Goal: Task Accomplishment & Management: Manage account settings

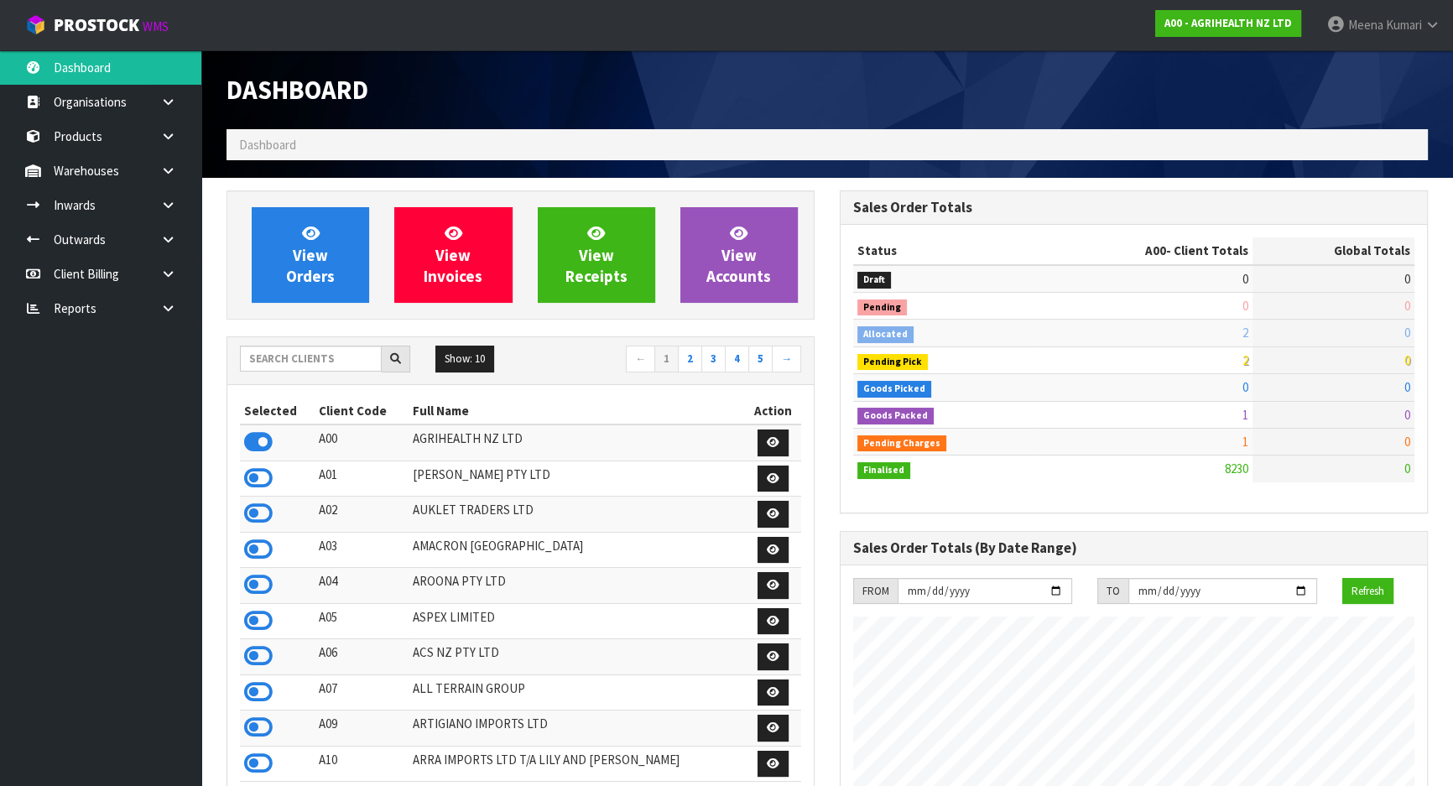
scroll to position [1269, 613]
click at [312, 352] on input "text" at bounding box center [311, 359] width 142 height 26
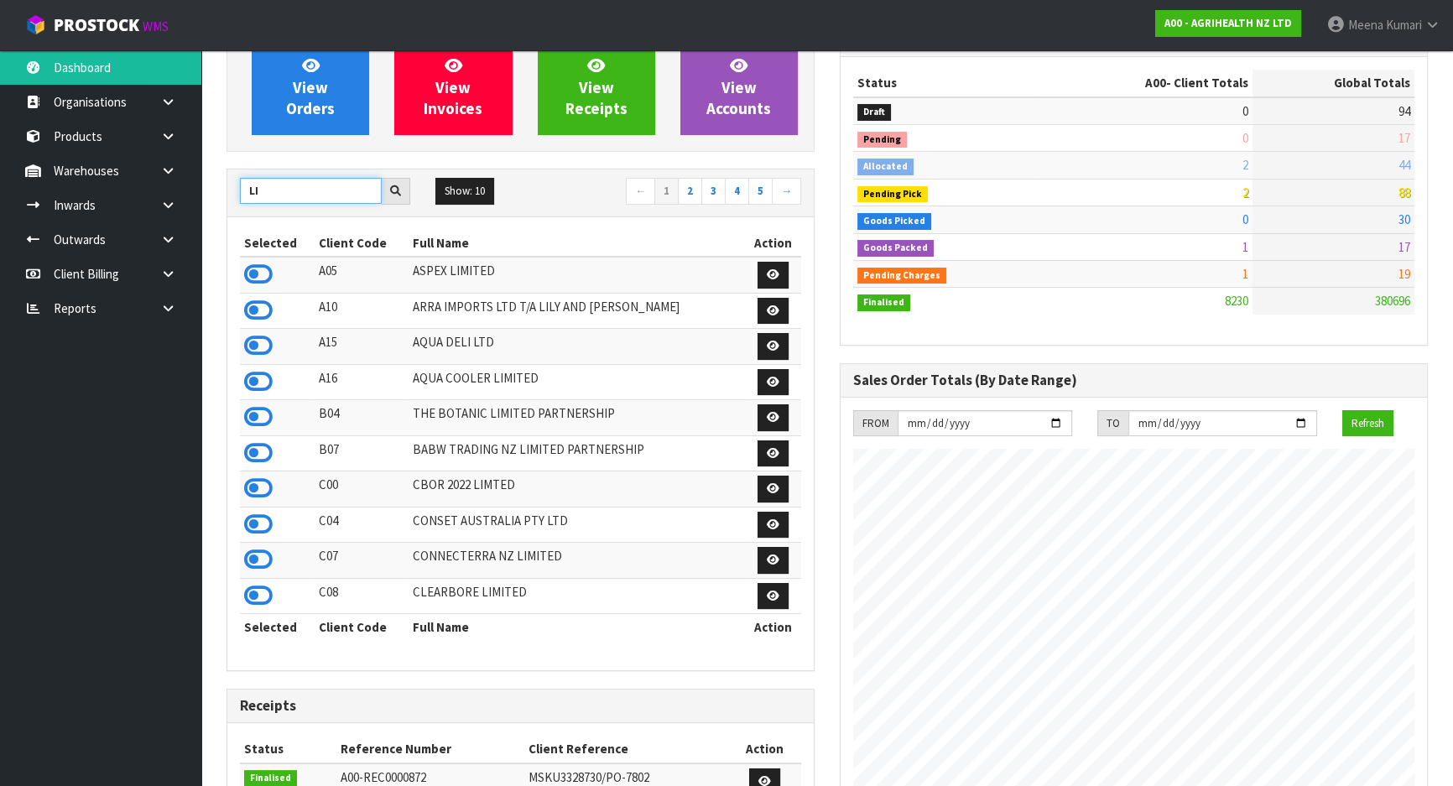
scroll to position [228, 0]
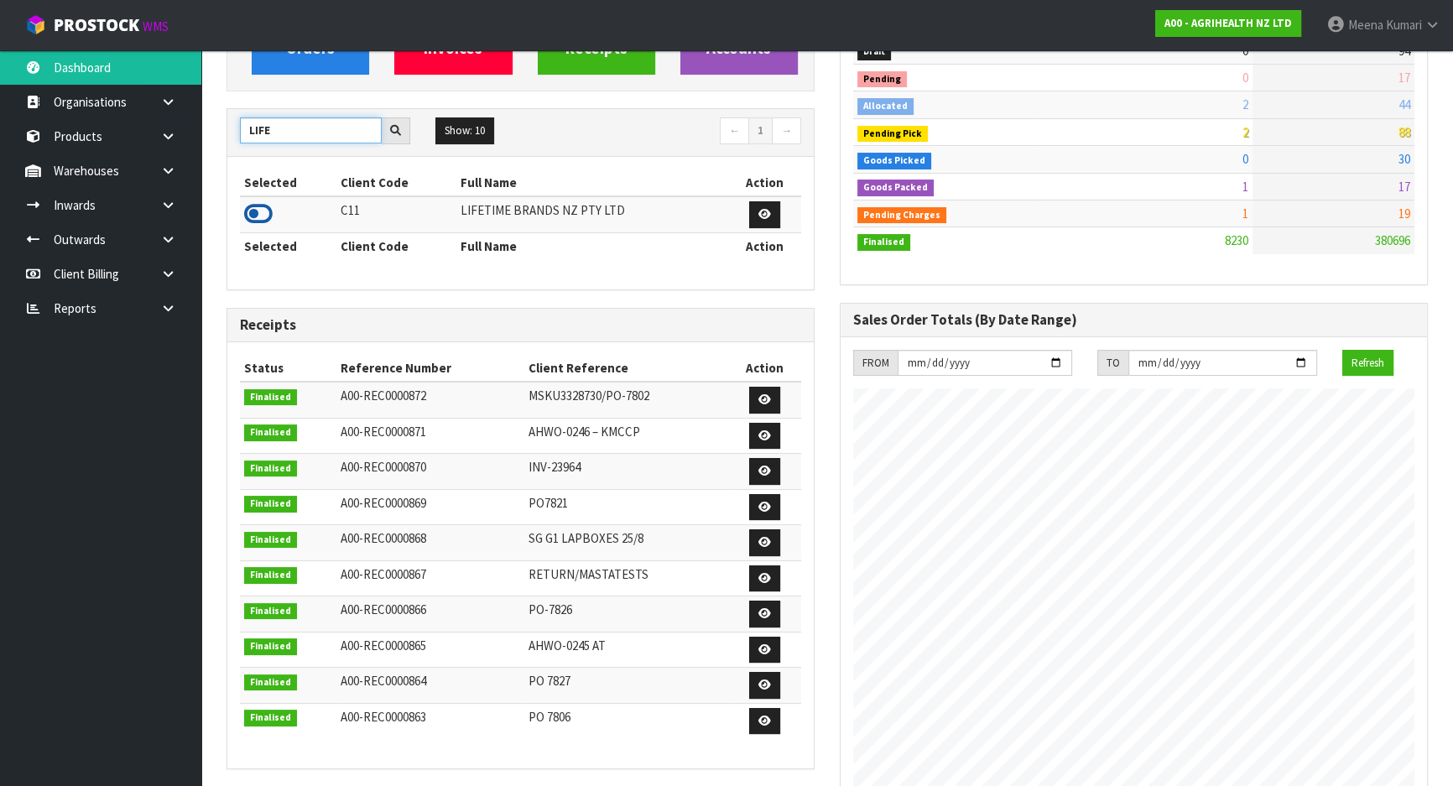
type input "LIFE"
click at [260, 209] on icon at bounding box center [258, 213] width 29 height 25
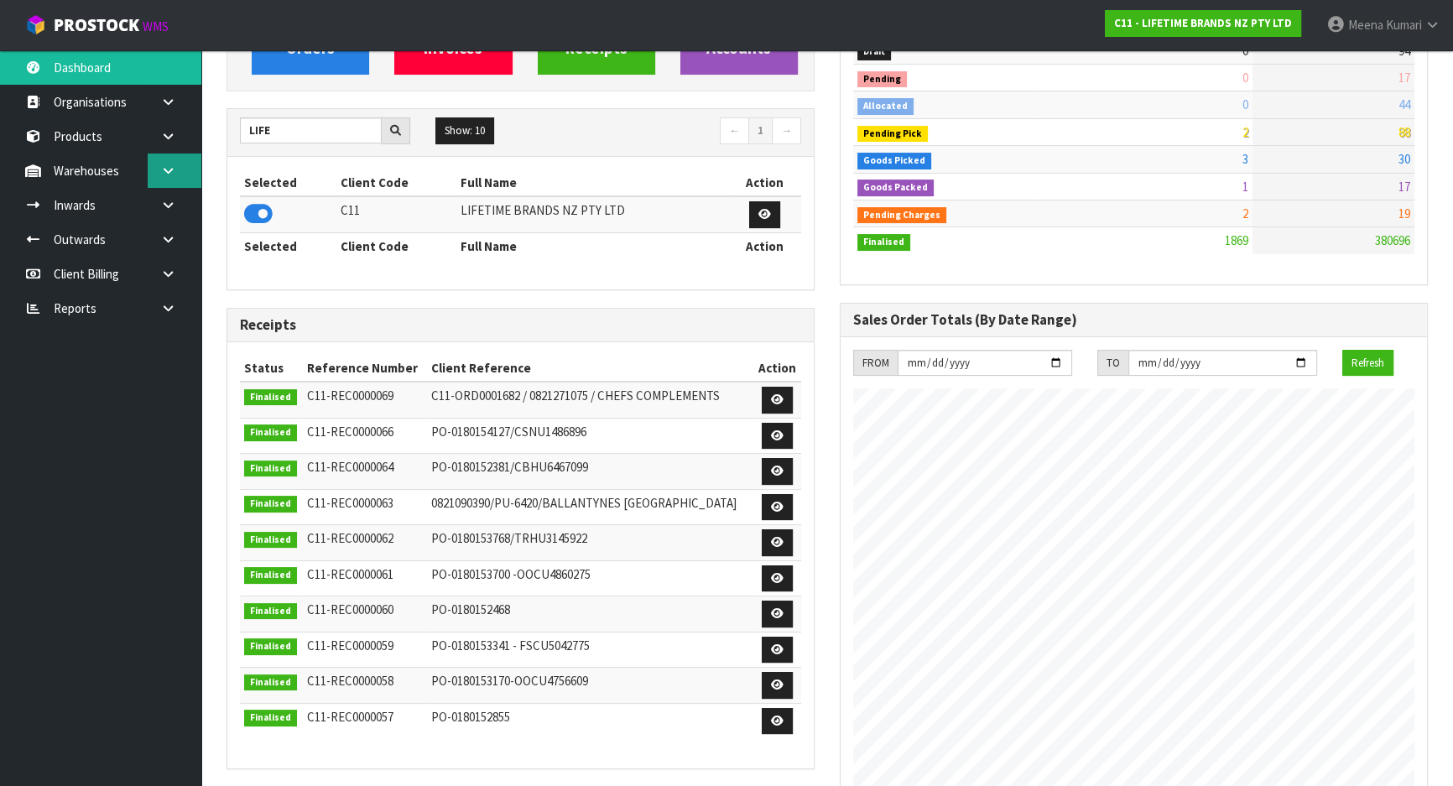
scroll to position [1269, 613]
click at [181, 164] on link at bounding box center [175, 171] width 54 height 34
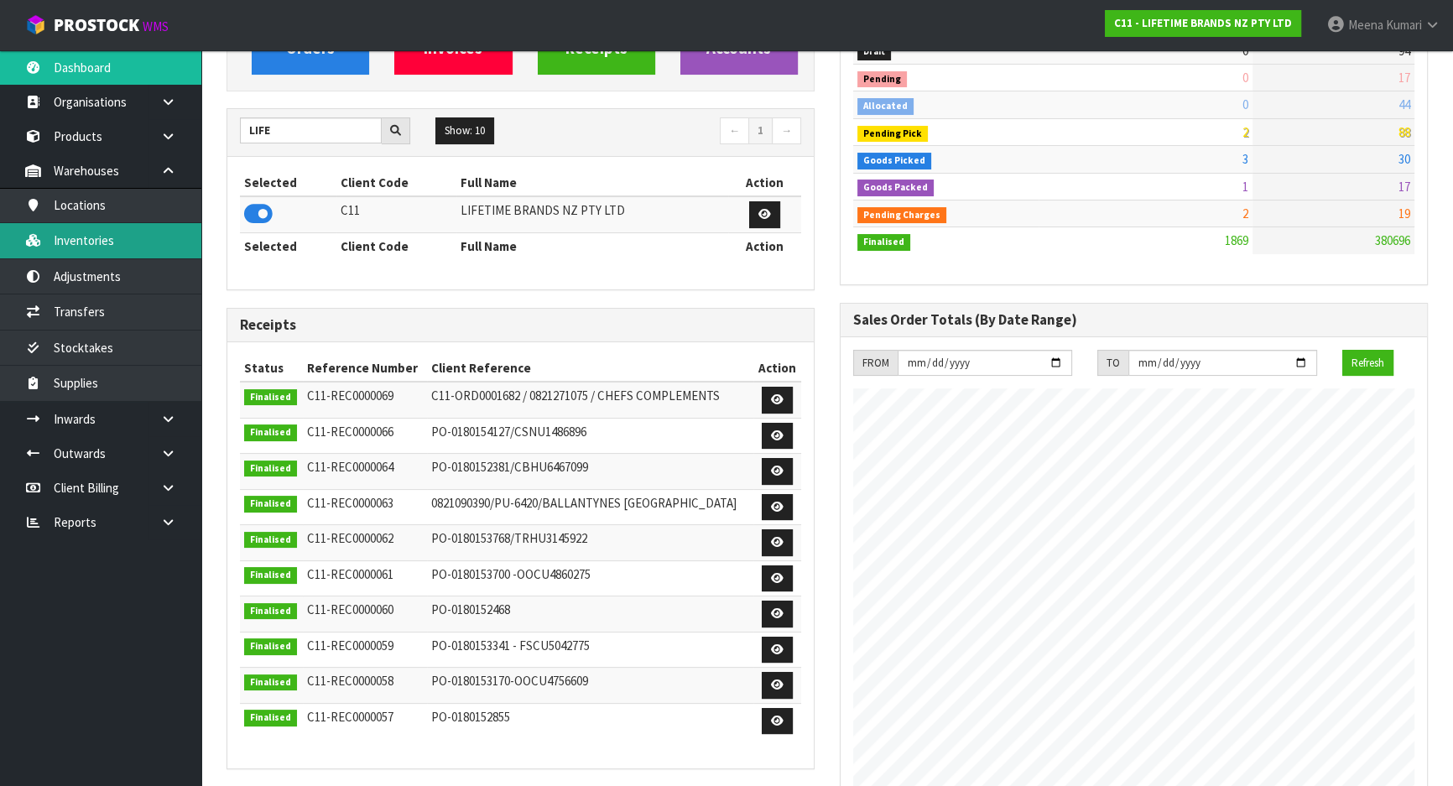
click at [160, 230] on link "Inventories" at bounding box center [100, 240] width 201 height 34
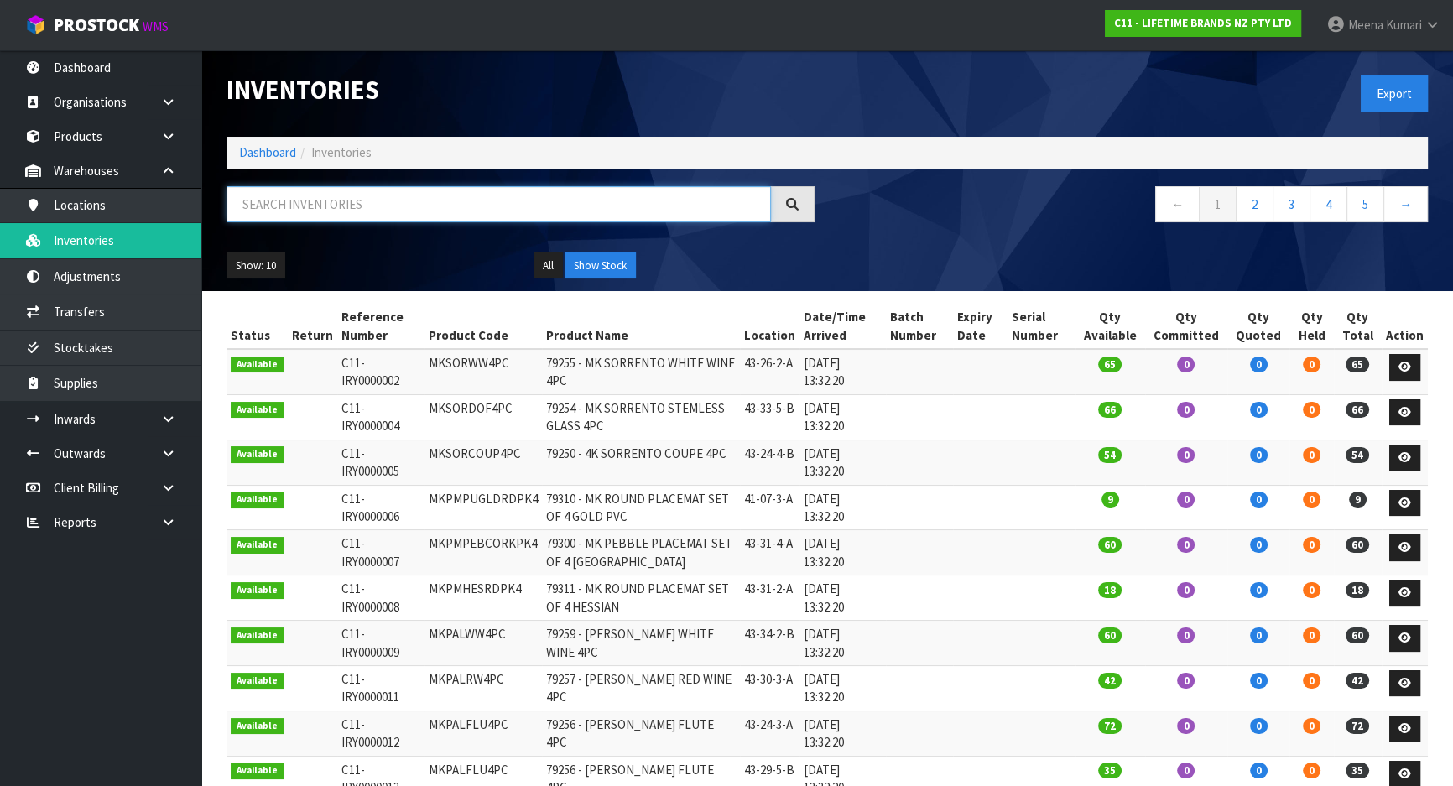
click at [451, 208] on input "text" at bounding box center [499, 204] width 545 height 36
type input "1"
click at [178, 451] on link at bounding box center [175, 453] width 54 height 34
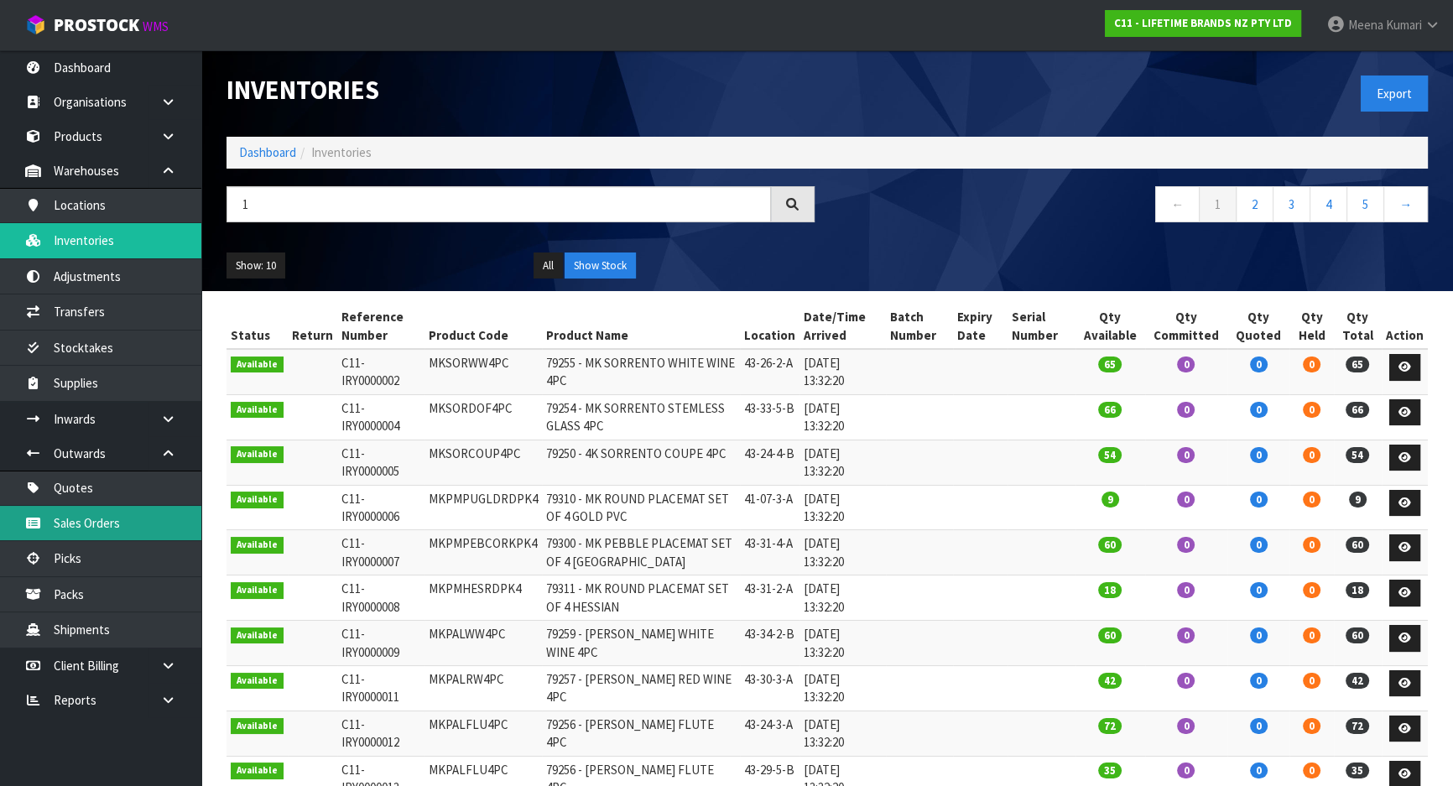
click at [171, 510] on link "Sales Orders" at bounding box center [100, 523] width 201 height 34
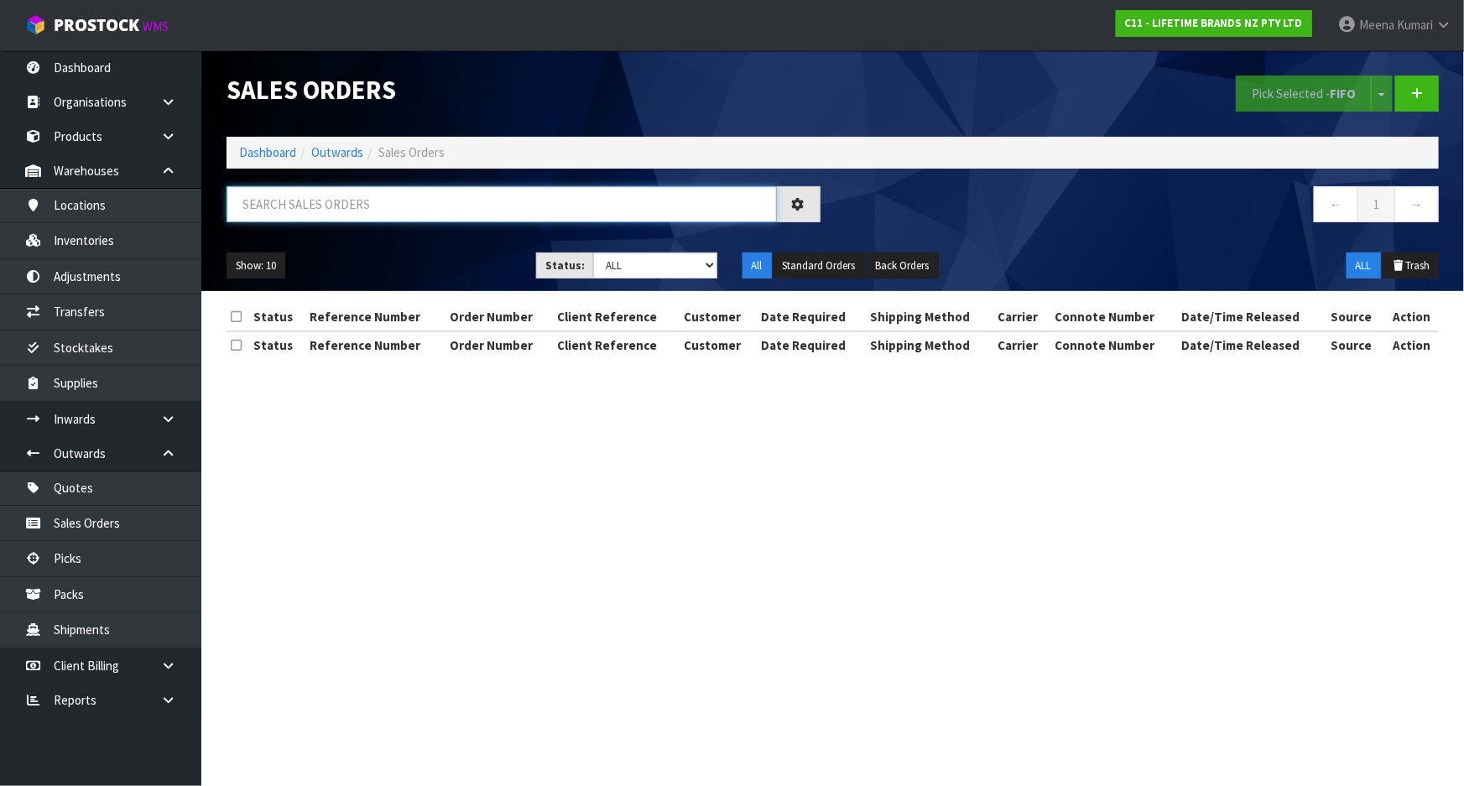
click at [474, 215] on input "text" at bounding box center [502, 204] width 550 height 36
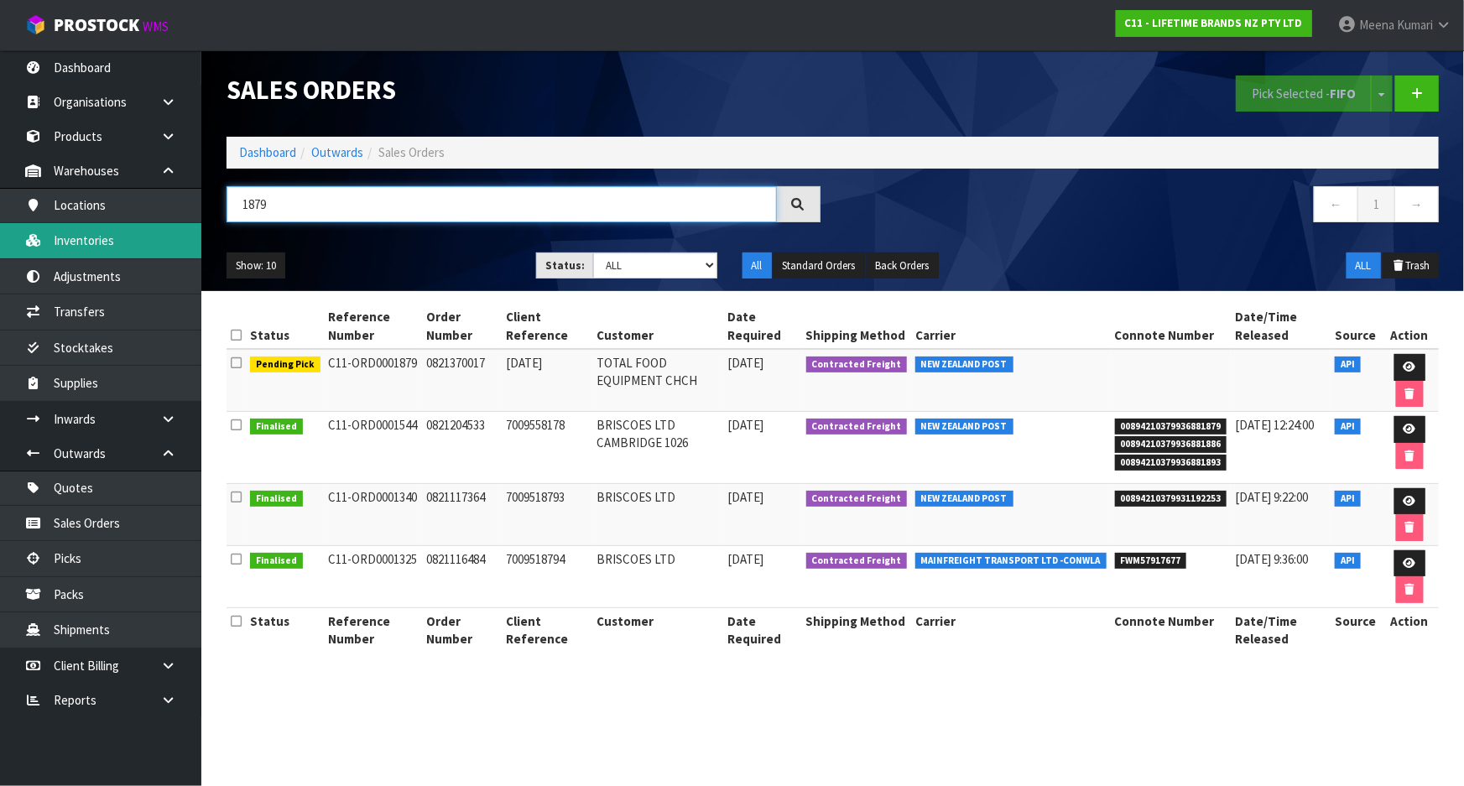
type input "1879"
click at [138, 243] on link "Inventories" at bounding box center [100, 240] width 201 height 34
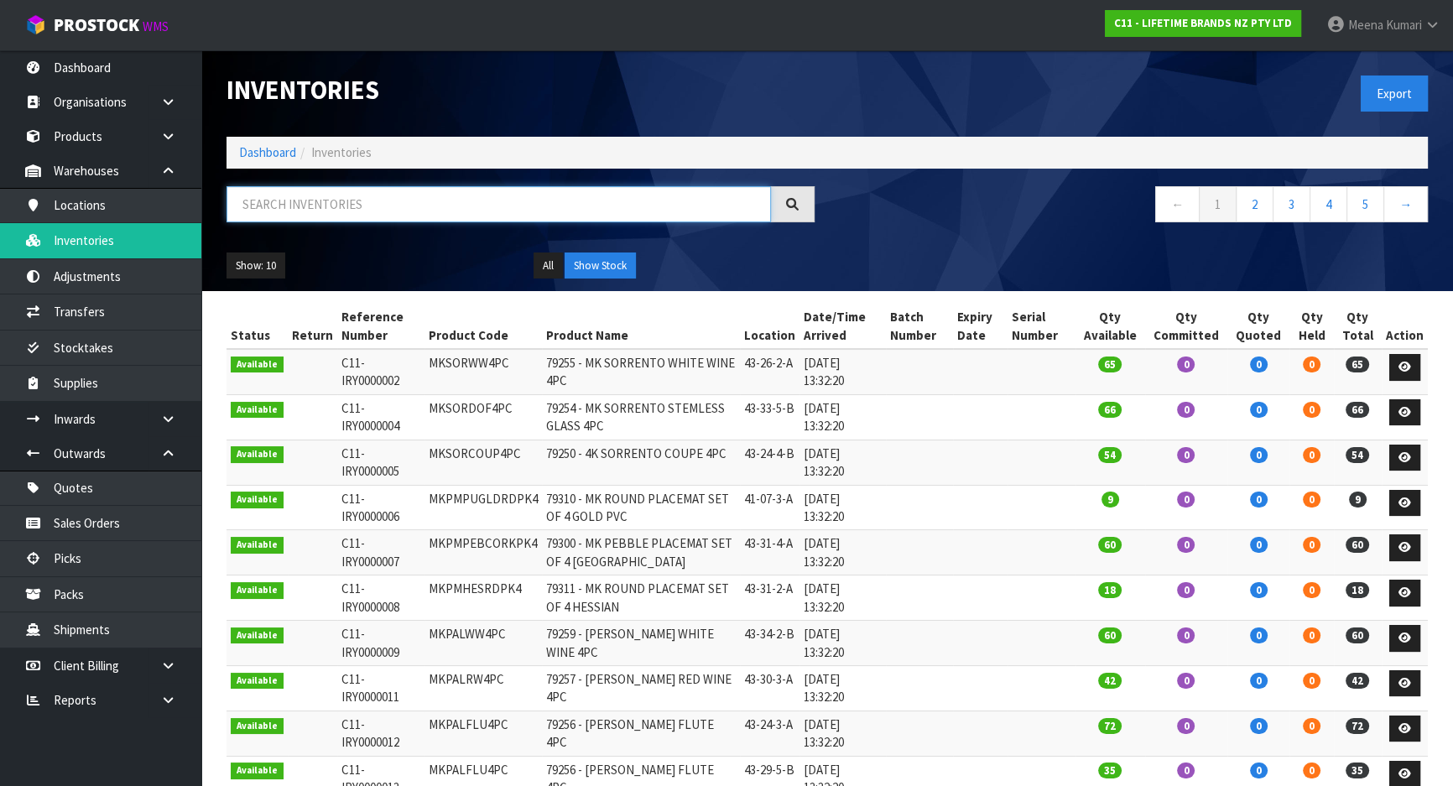
click at [256, 212] on input "text" at bounding box center [499, 204] width 545 height 36
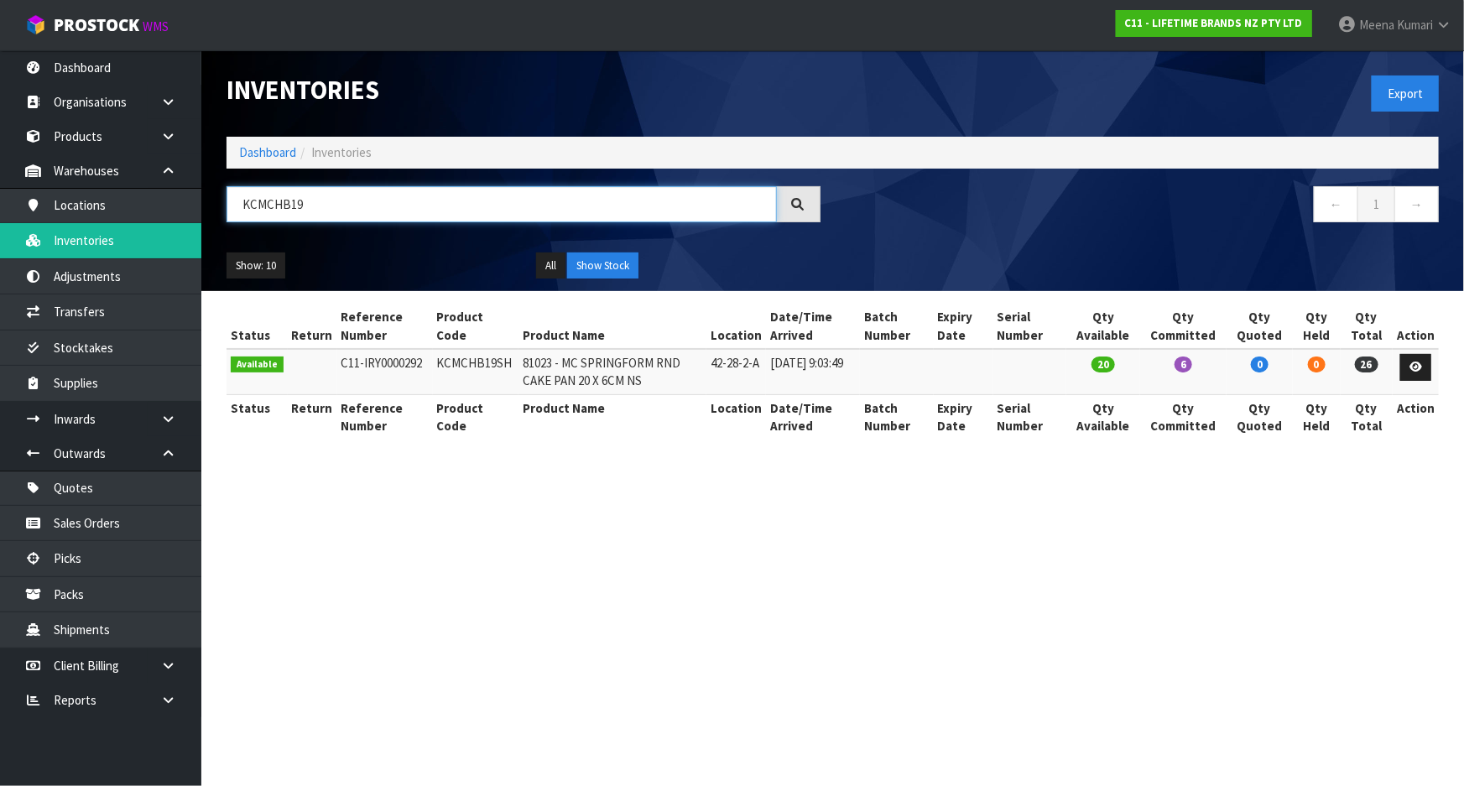
type input "KCMCHB19"
click at [786, 491] on section "Inventories Export Dashboard Inventories KCMCHB19 ← 1 → Show: 10 5 10 25 50 All…" at bounding box center [732, 393] width 1464 height 786
click at [1414, 366] on icon at bounding box center [1416, 367] width 13 height 11
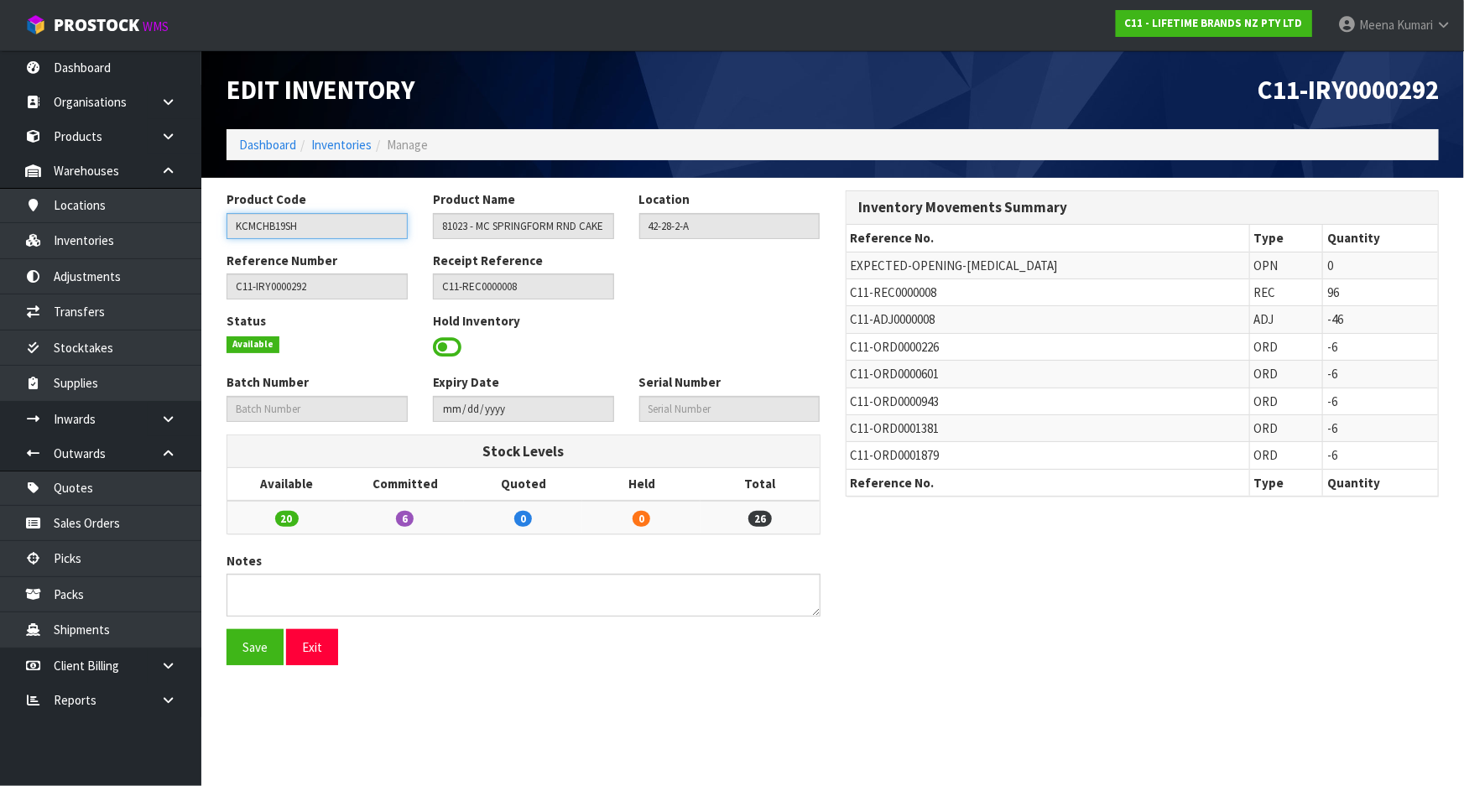
click at [359, 234] on input "KCMCHB19SH" at bounding box center [317, 226] width 181 height 26
click at [95, 134] on link "Products" at bounding box center [100, 136] width 201 height 34
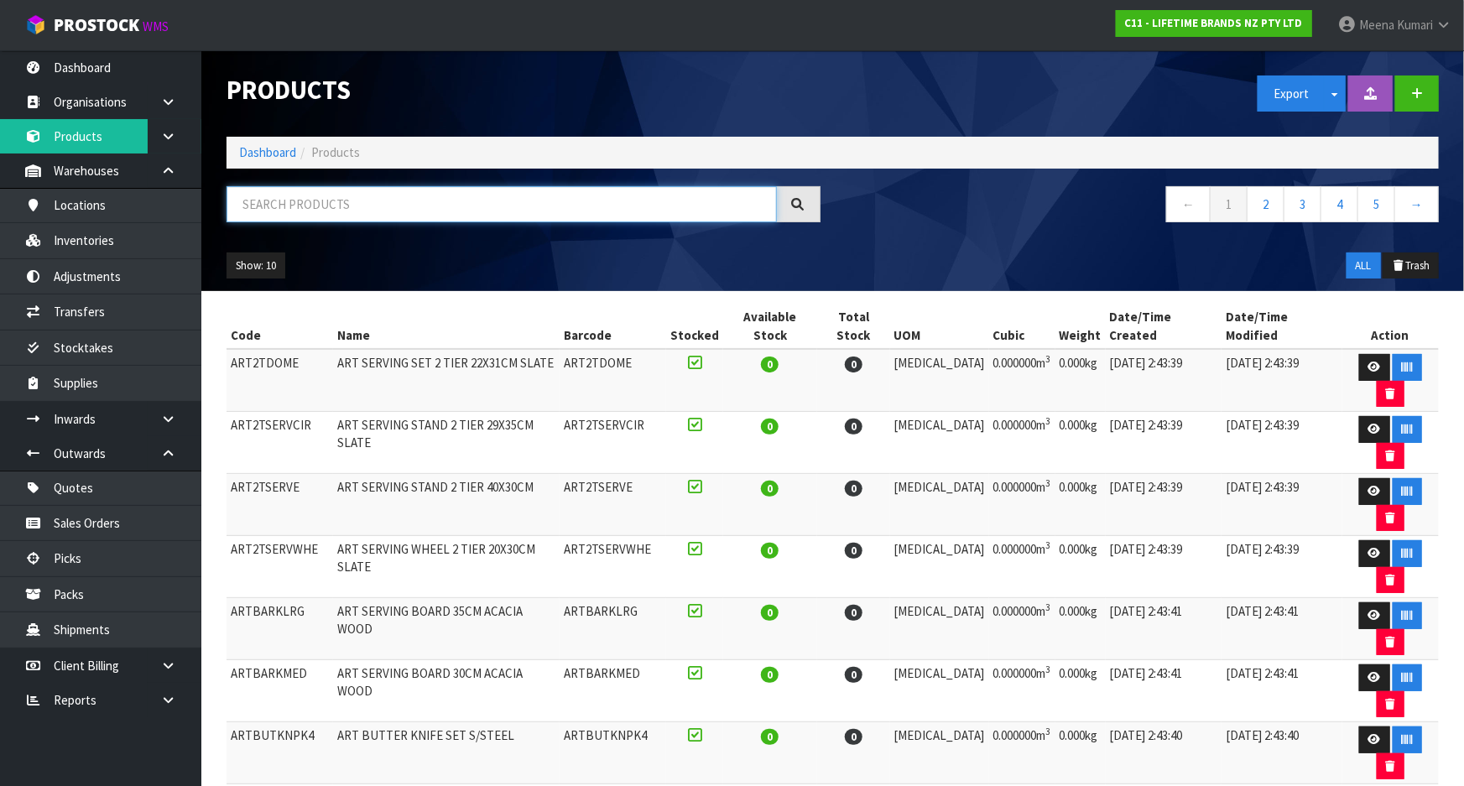
click at [295, 200] on input "text" at bounding box center [502, 204] width 550 height 36
paste input "KCMCHB19SH"
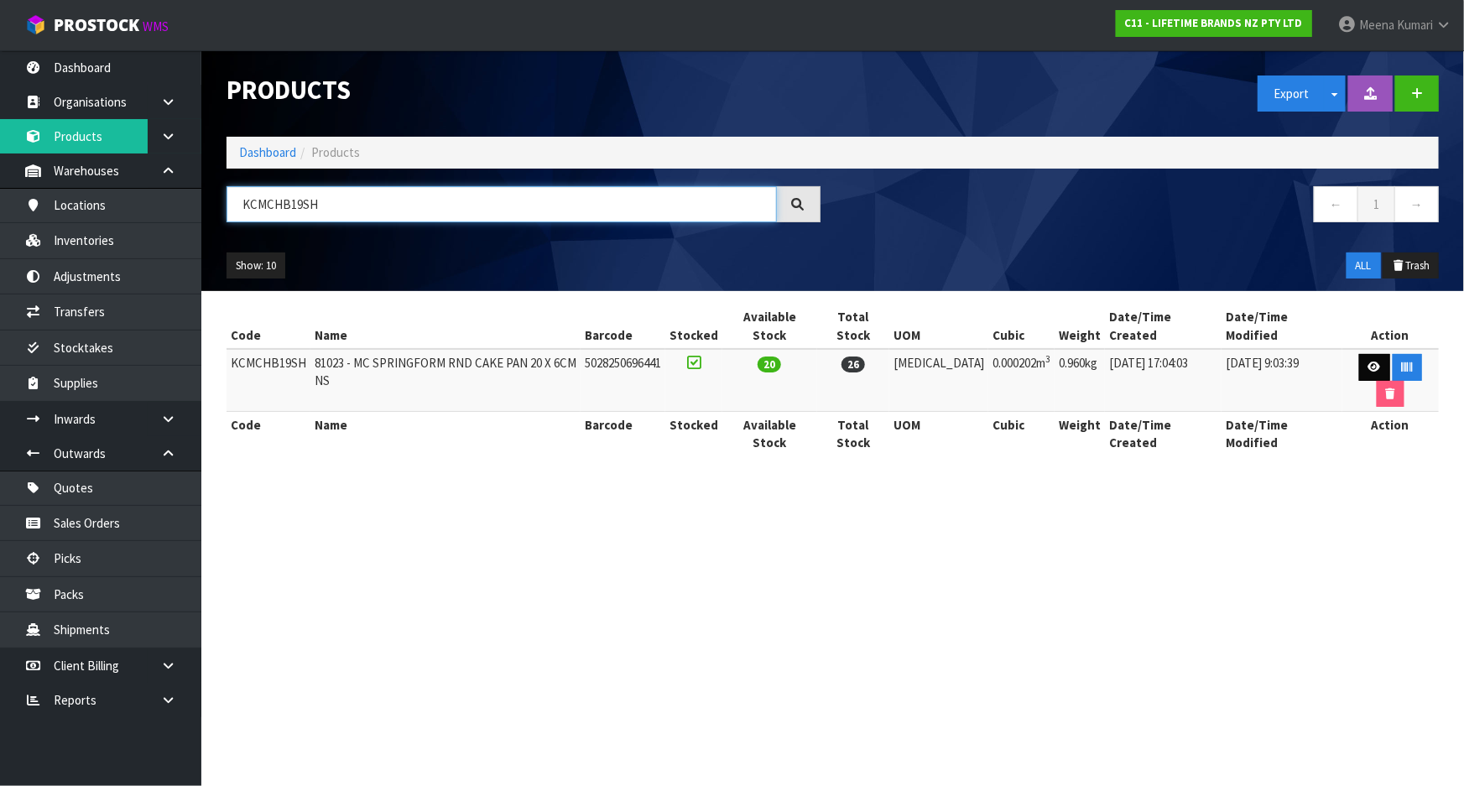
type input "KCMCHB19SH"
click at [1369, 362] on icon at bounding box center [1375, 367] width 13 height 11
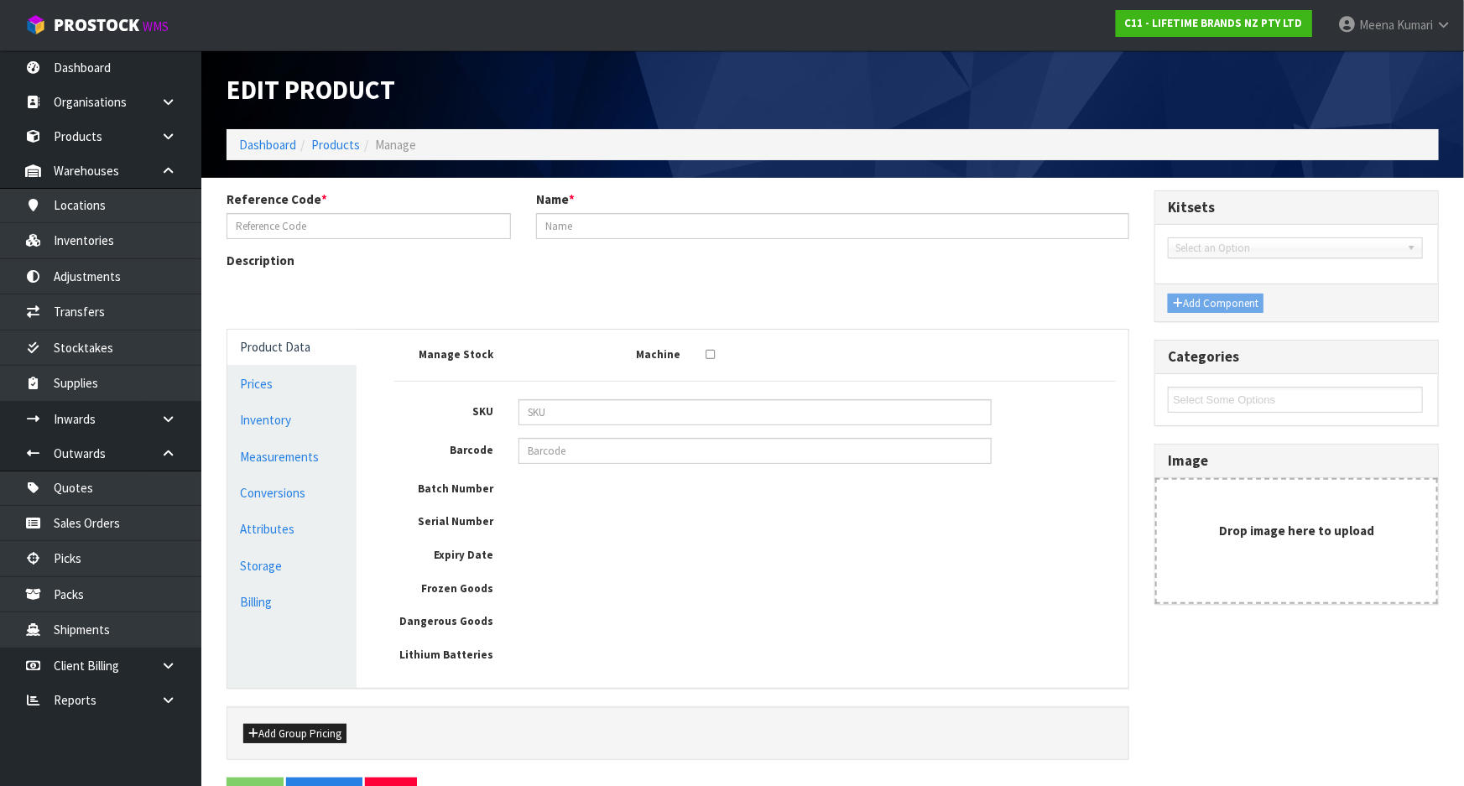
type input "KCMCHB19SH"
type input "81023 - MC SPRINGFORM RND CAKE PAN 20 X 6CM NS"
type input "5028250696441"
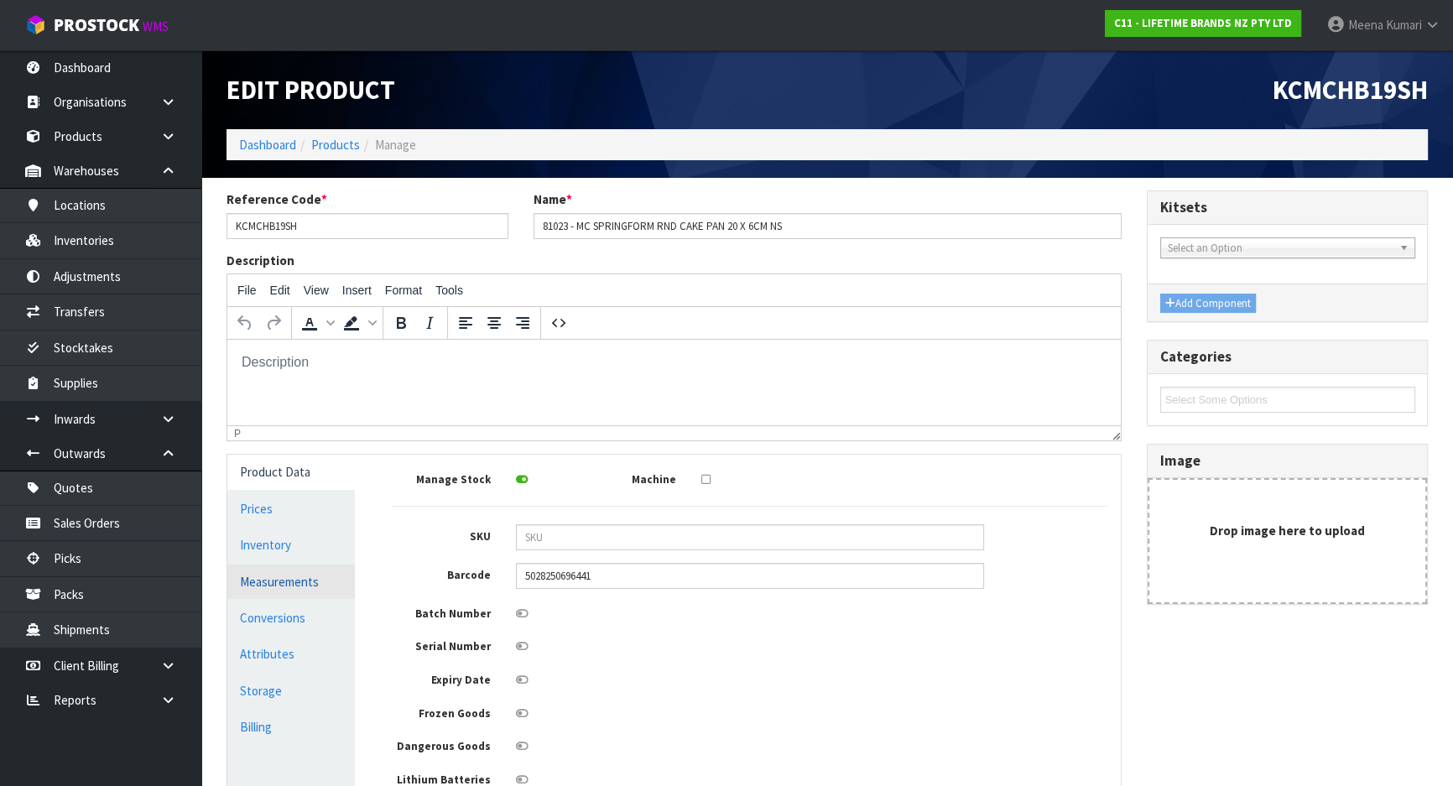
click at [265, 570] on link "Measurements" at bounding box center [291, 582] width 128 height 34
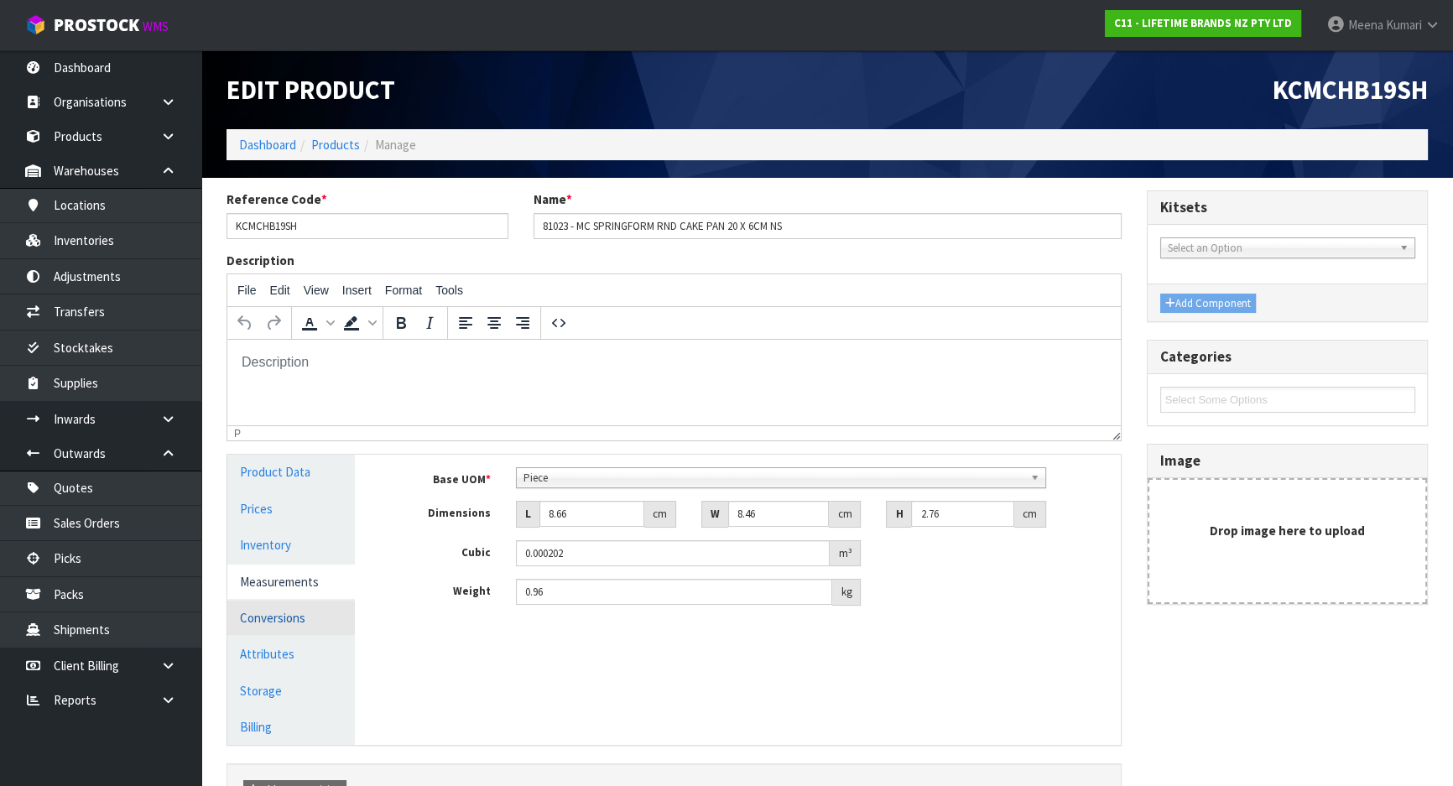
click at [284, 606] on link "Conversions" at bounding box center [291, 618] width 128 height 34
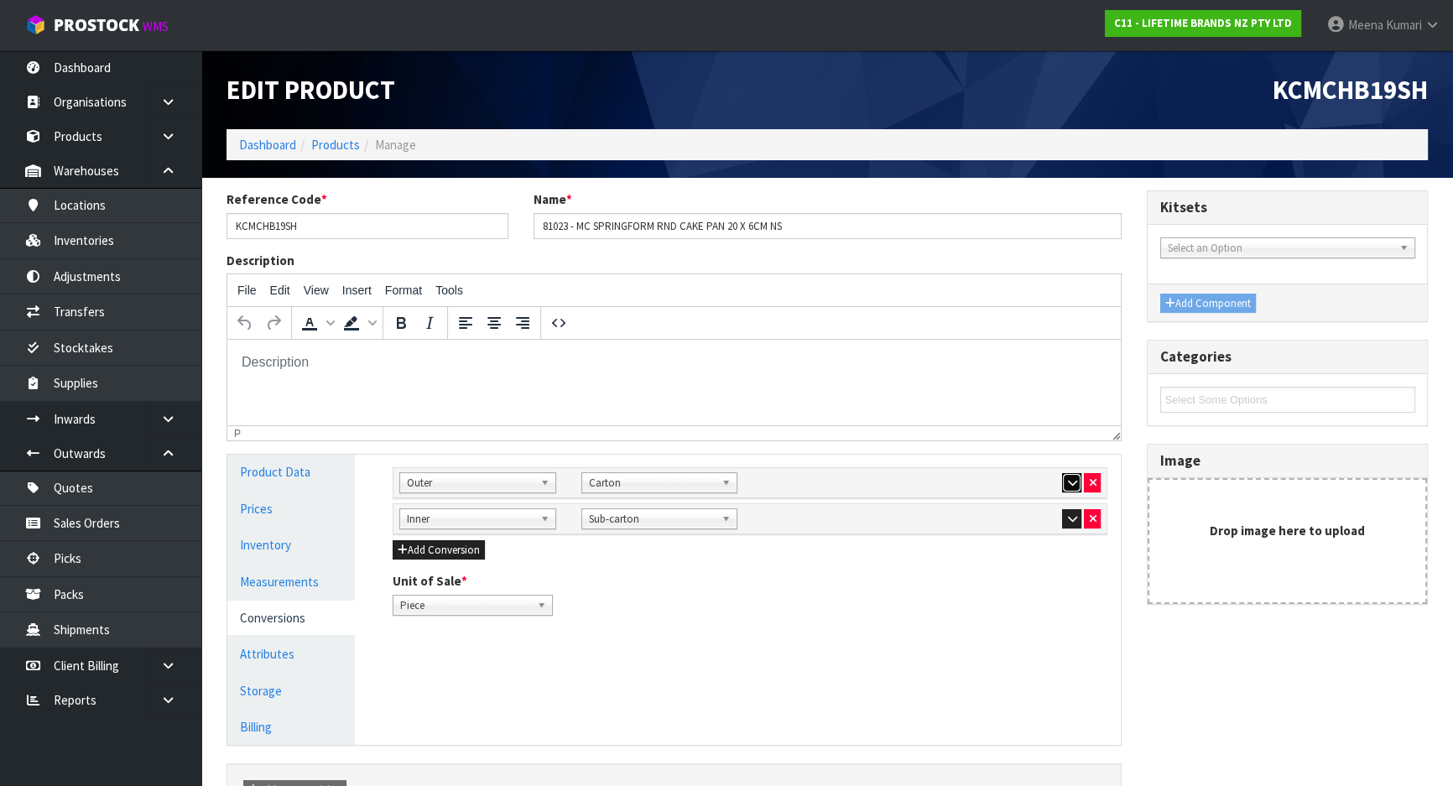
click at [1073, 479] on icon "button" at bounding box center [1071, 482] width 9 height 11
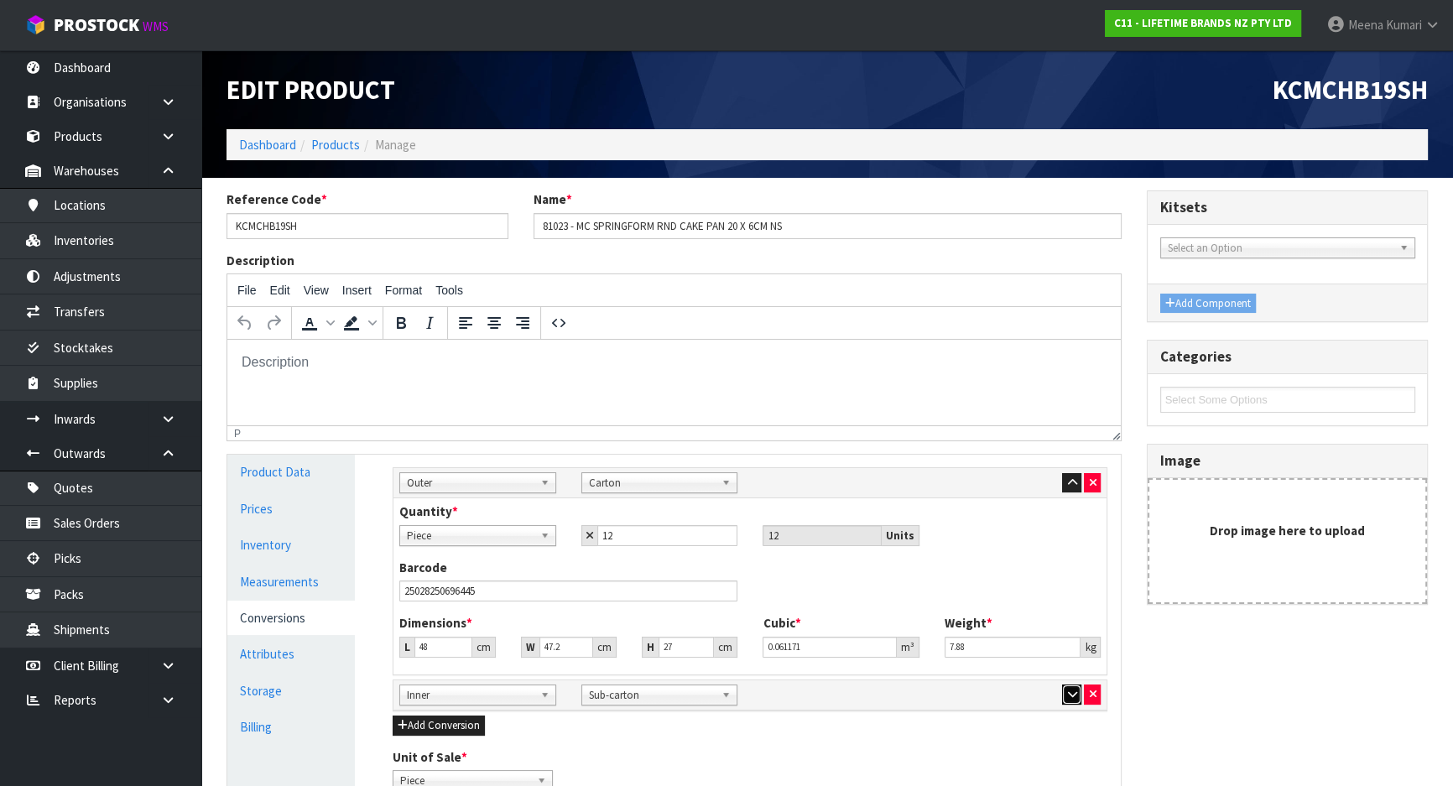
click at [1074, 690] on icon "button" at bounding box center [1071, 694] width 9 height 11
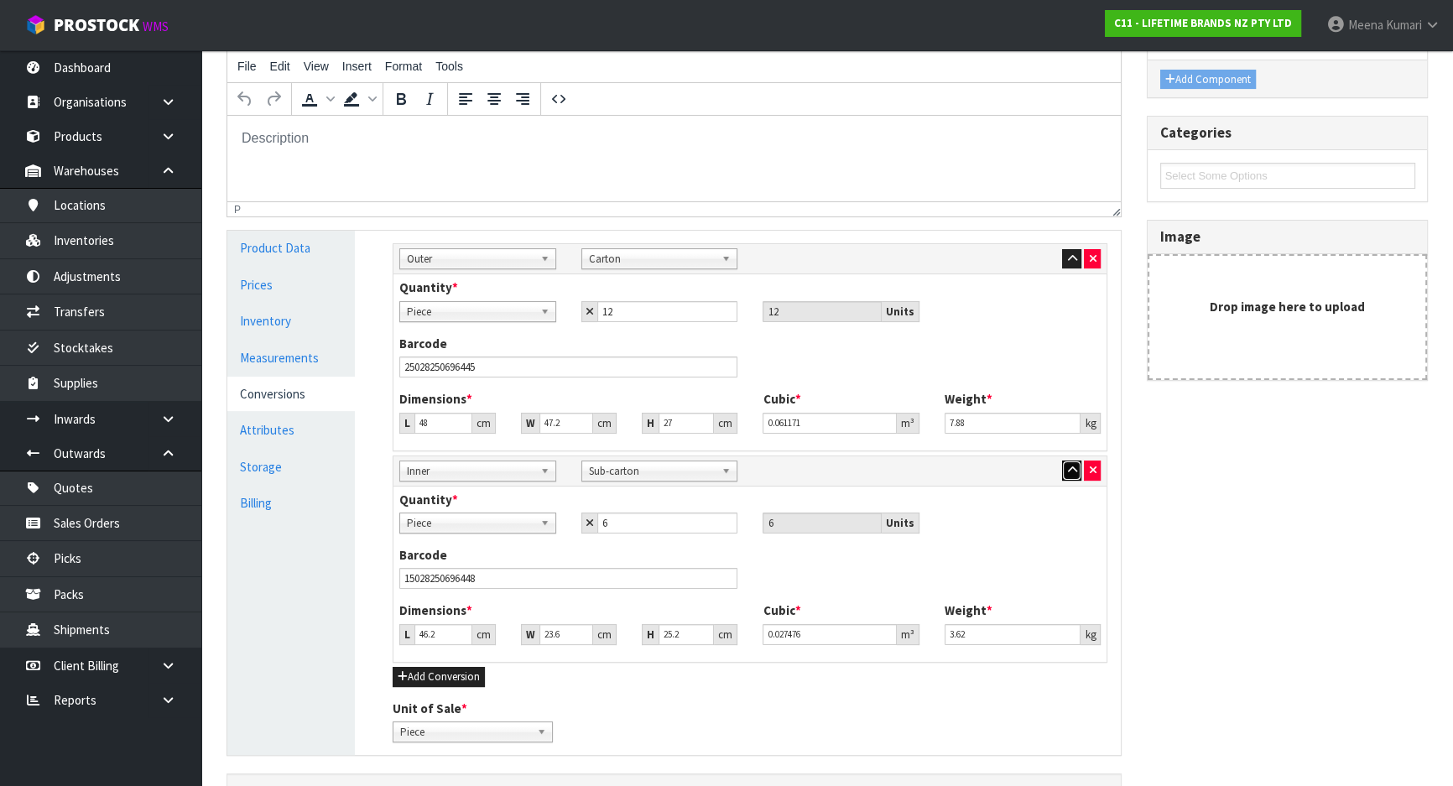
scroll to position [228, 0]
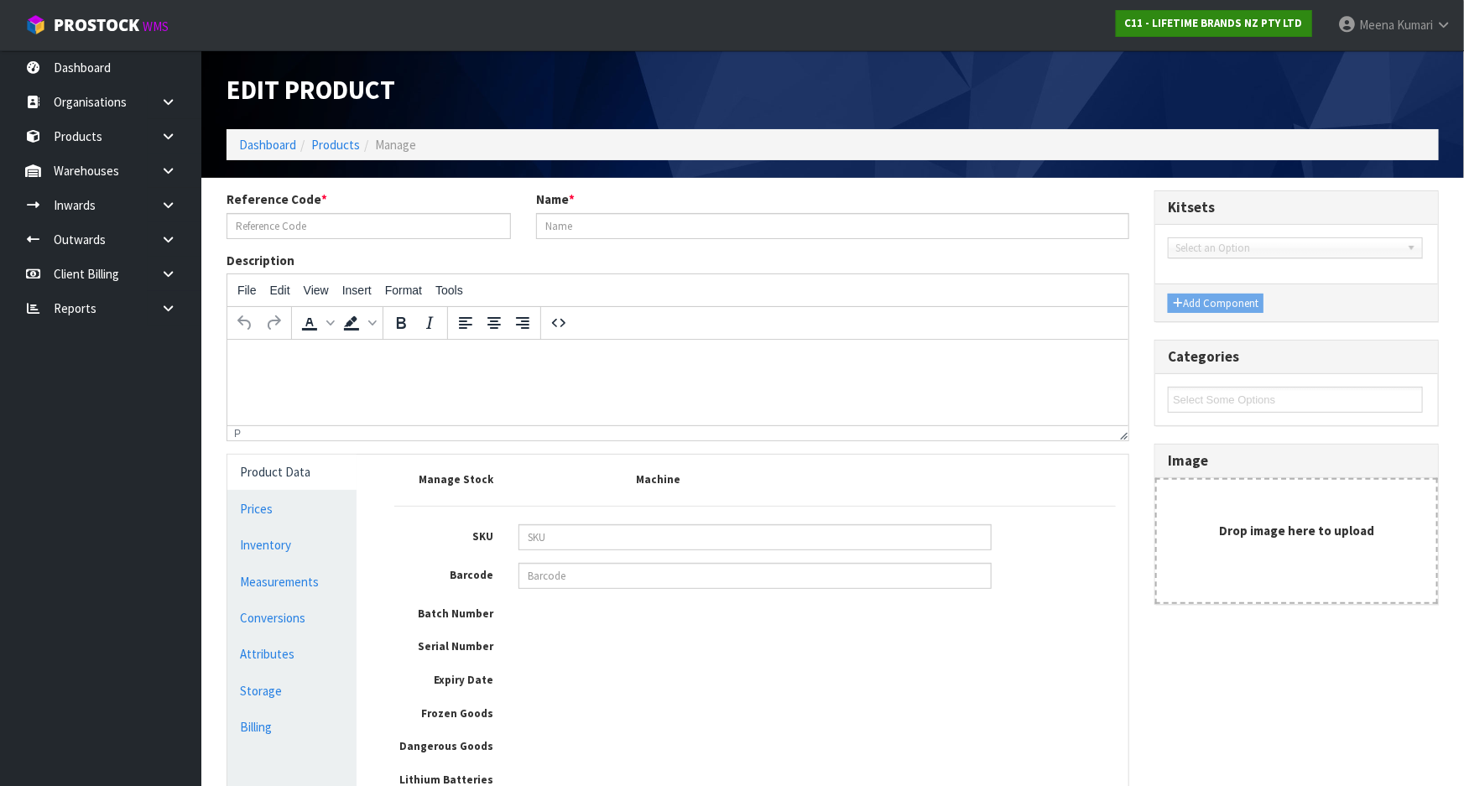
type input "KCMCHB19SH"
type input "81023 - MC SPRINGFORM RND CAKE PAN 20 X 6CM NS"
type input "5028250696441"
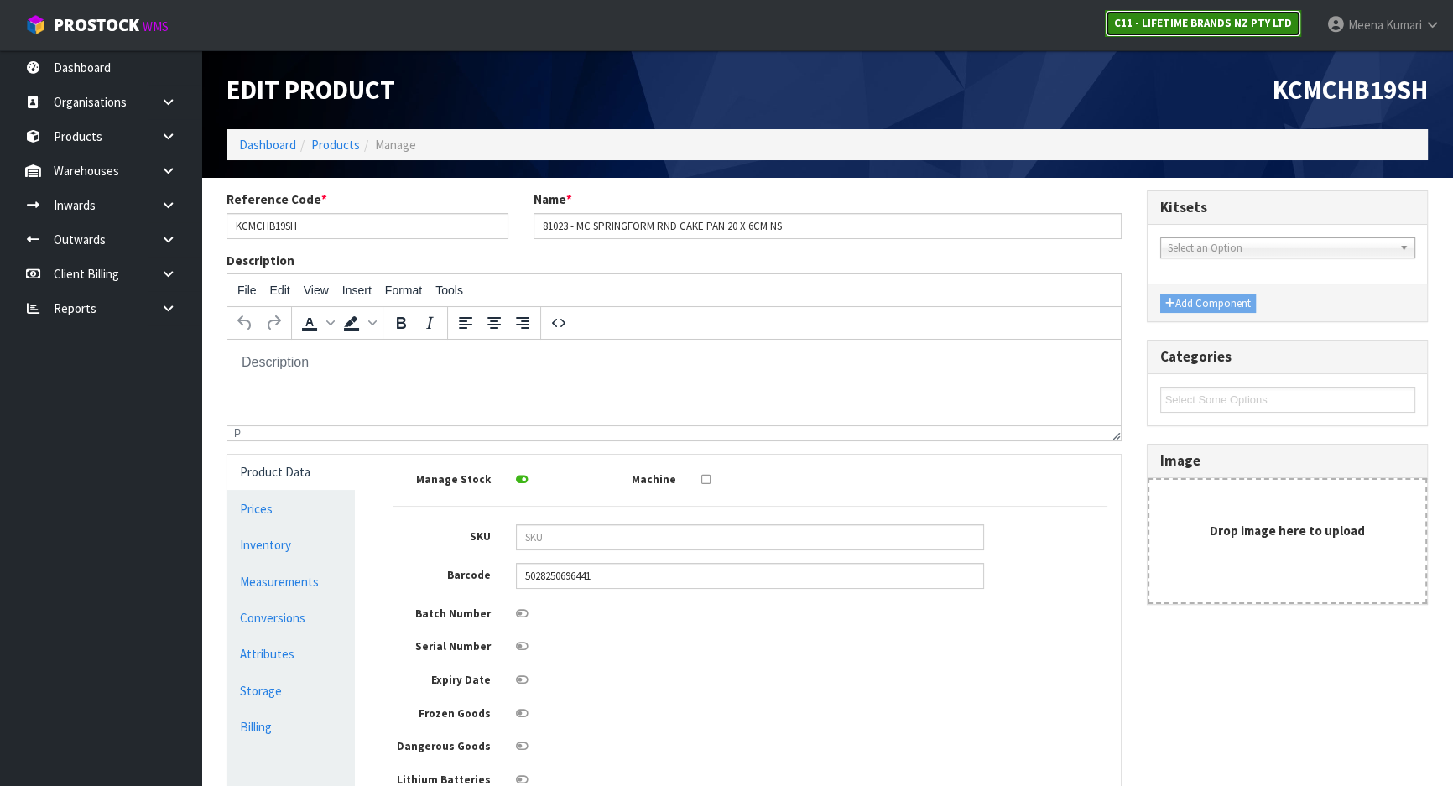
click at [1210, 17] on strong "C11 - LIFETIME BRANDS NZ PTY LTD" at bounding box center [1203, 23] width 178 height 14
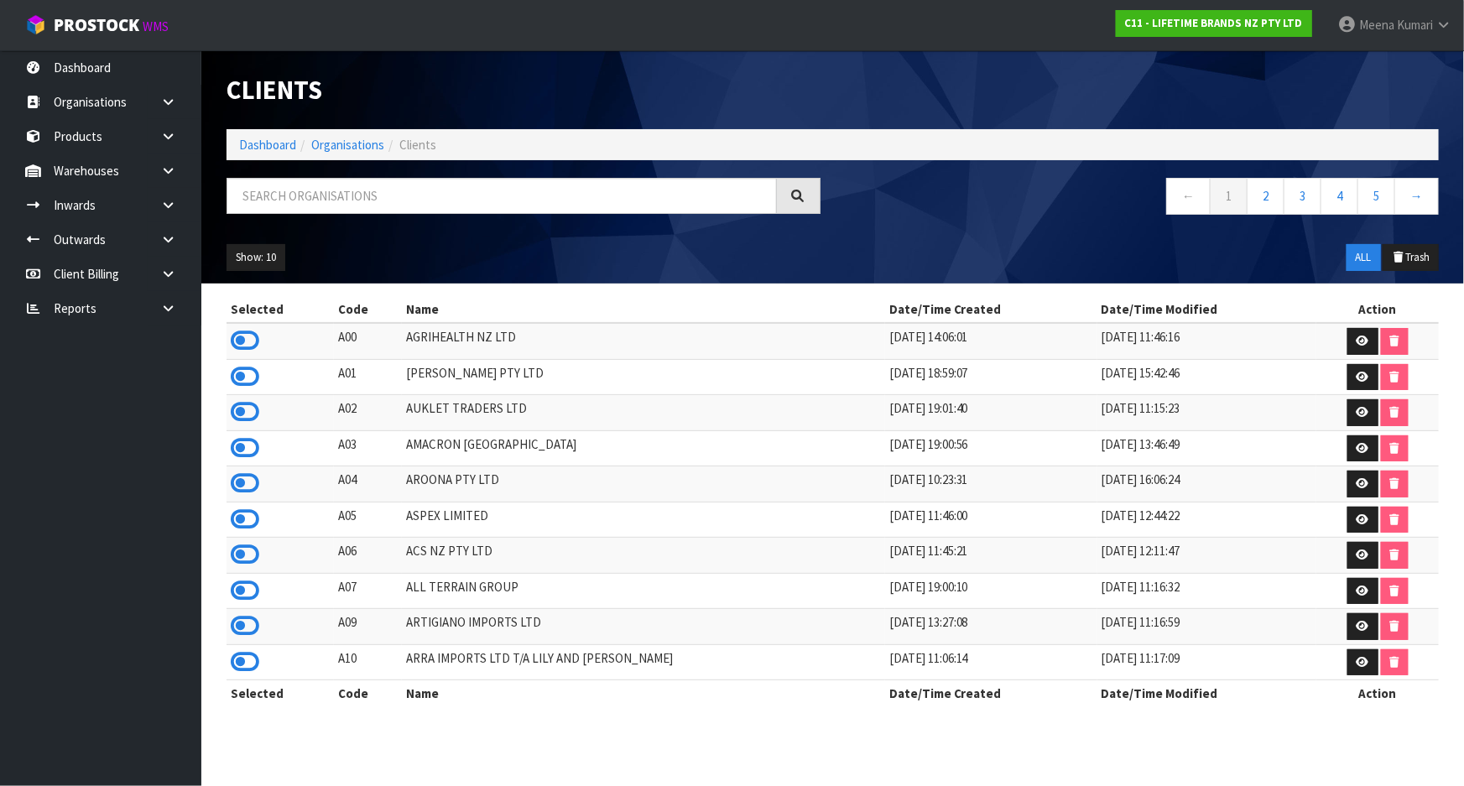
click at [436, 223] on div at bounding box center [523, 202] width 619 height 49
click at [477, 196] on input "text" at bounding box center [502, 196] width 550 height 36
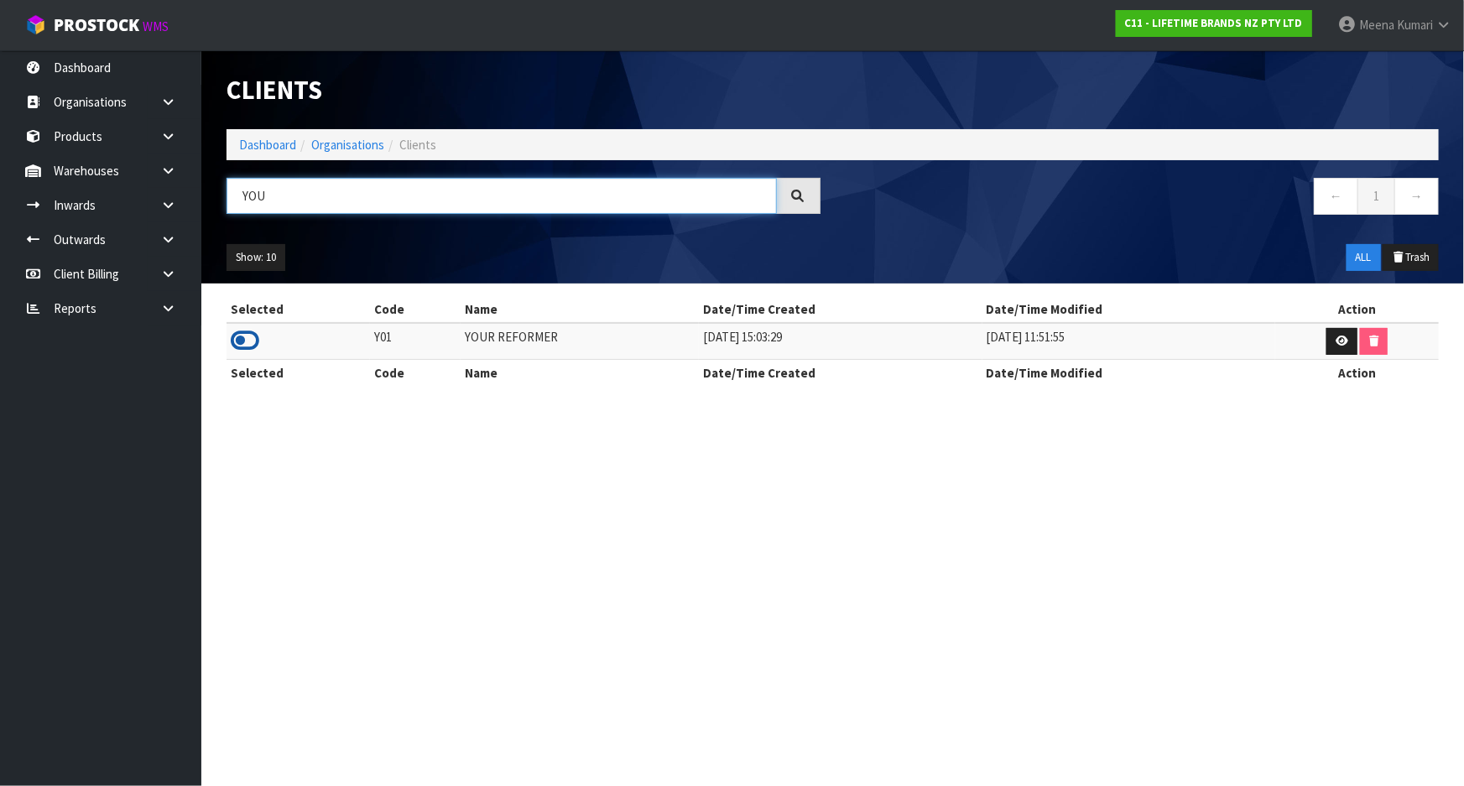
type input "YOU"
click at [249, 335] on icon at bounding box center [245, 340] width 29 height 25
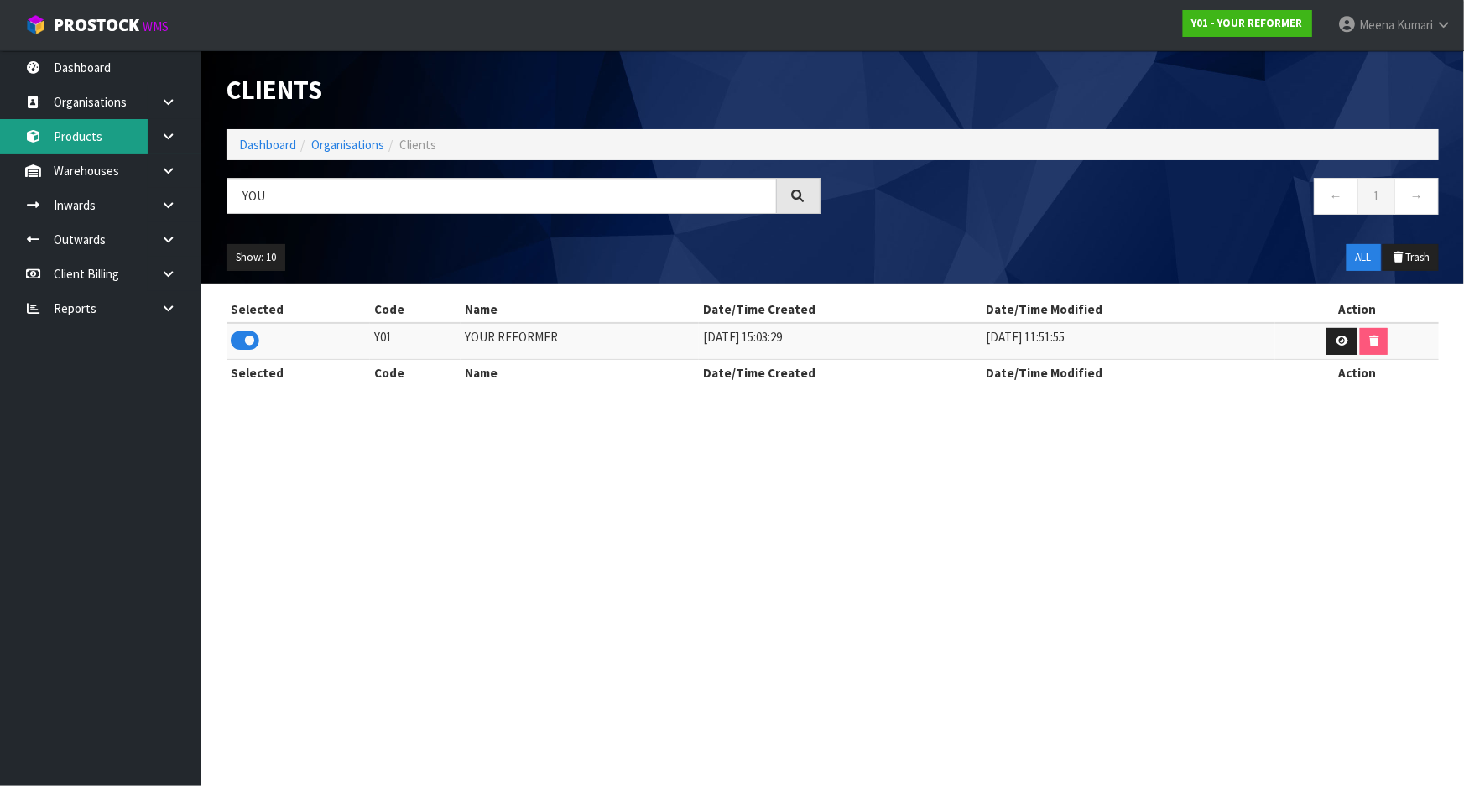
click at [111, 142] on link "Products" at bounding box center [100, 136] width 201 height 34
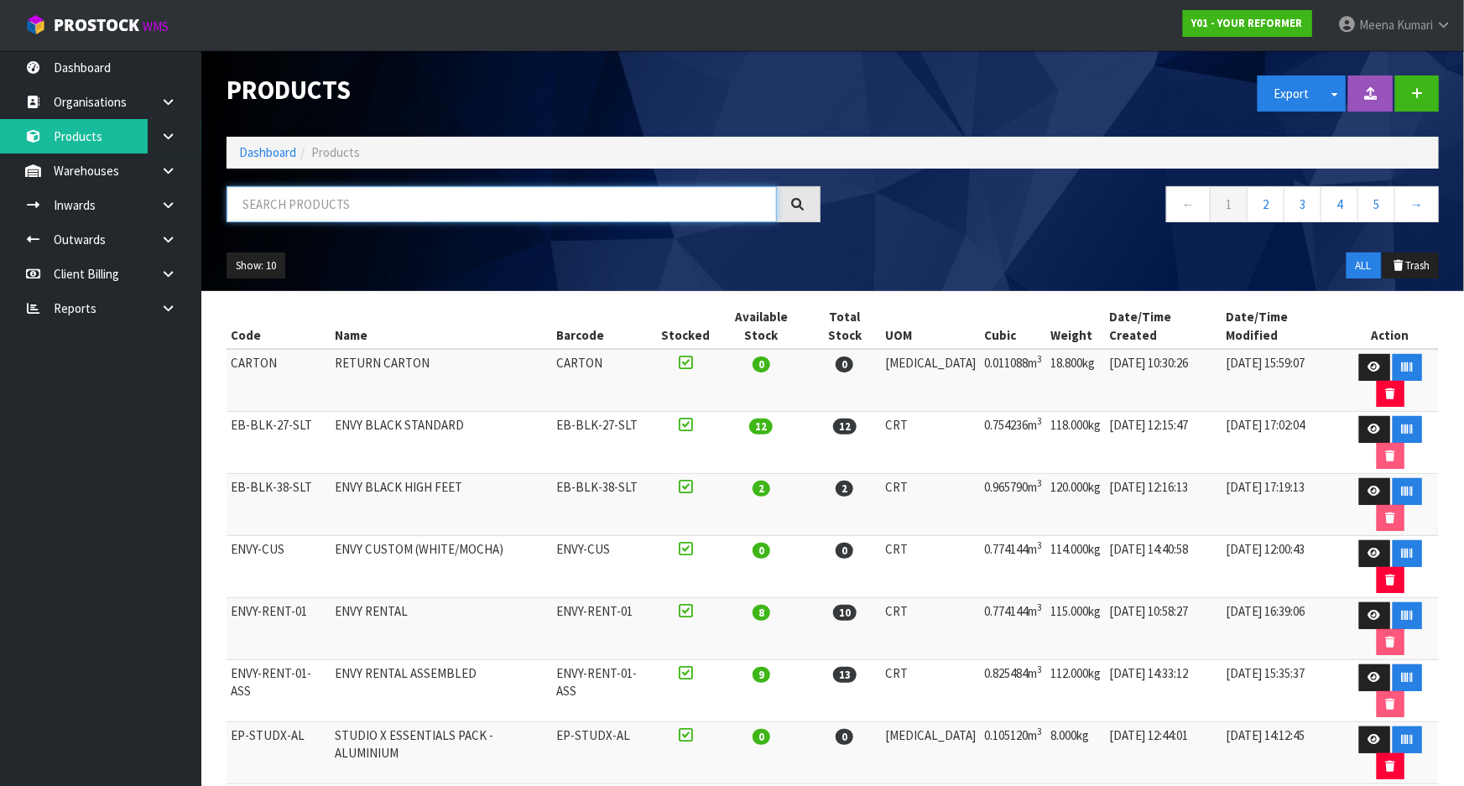
click at [274, 195] on input "text" at bounding box center [502, 204] width 550 height 36
click at [278, 660] on td "ENVY-RENT-01-ASS" at bounding box center [279, 691] width 104 height 62
copy tr "ENVY-RENT-01-ASS"
